Goal: Transaction & Acquisition: Book appointment/travel/reservation

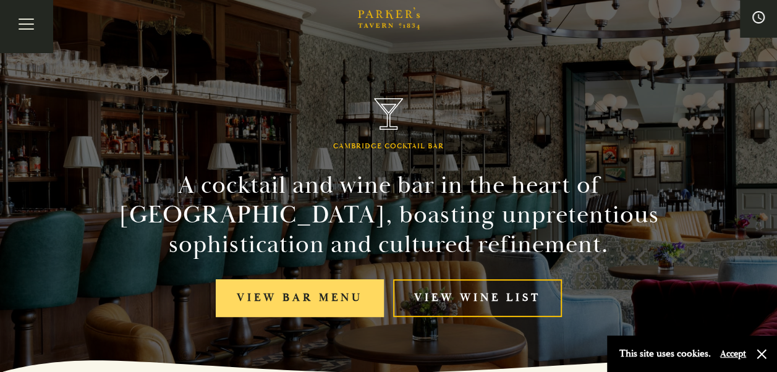
click at [310, 292] on link "View bar menu" at bounding box center [300, 298] width 168 height 38
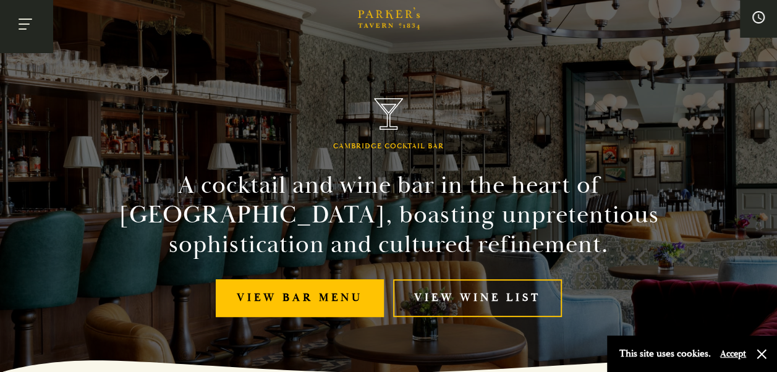
click at [27, 21] on button "Toggle navigation" at bounding box center [26, 26] width 53 height 53
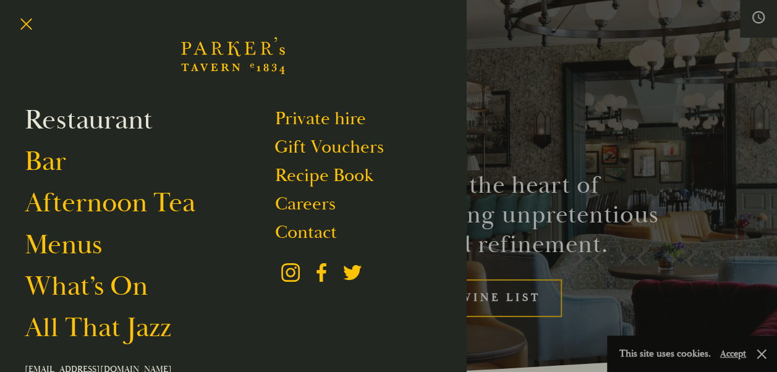
click at [98, 115] on link "Restaurant" at bounding box center [89, 120] width 128 height 35
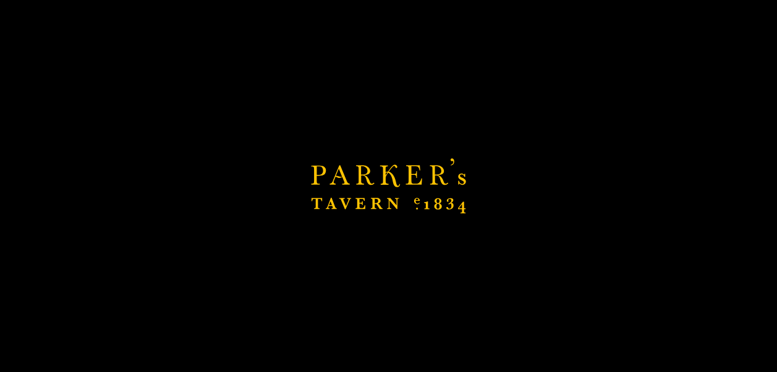
scroll to position [247, 0]
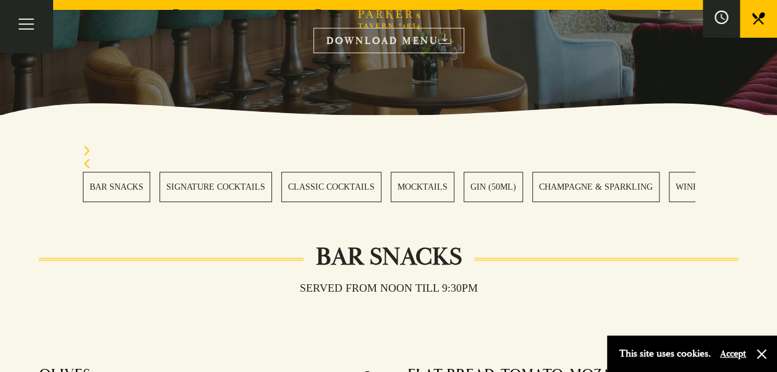
scroll to position [185, 0]
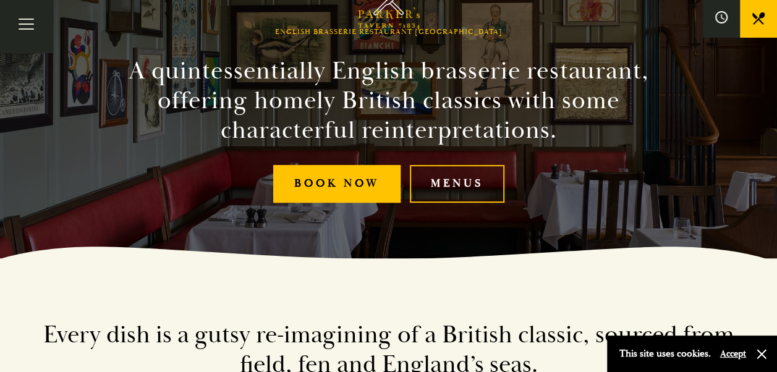
scroll to position [124, 0]
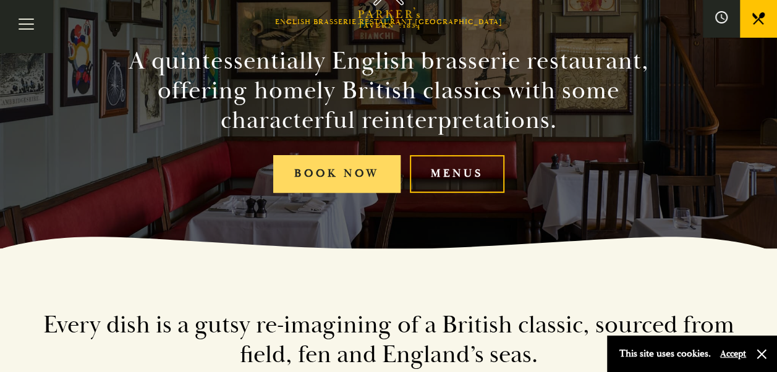
click at [339, 172] on link "Book Now" at bounding box center [336, 174] width 127 height 38
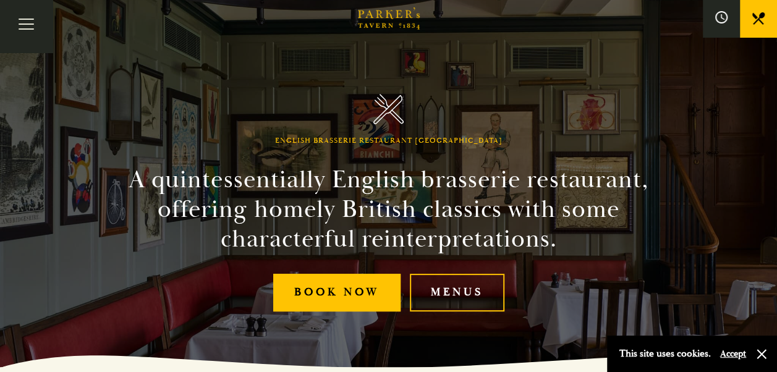
scroll to position [0, 0]
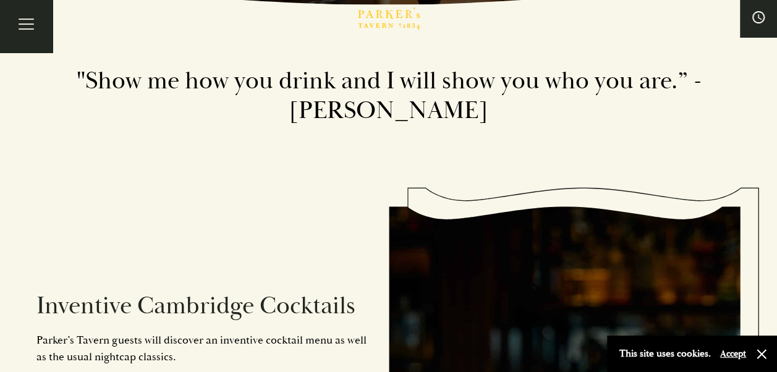
scroll to position [371, 0]
